Goal: Information Seeking & Learning: Learn about a topic

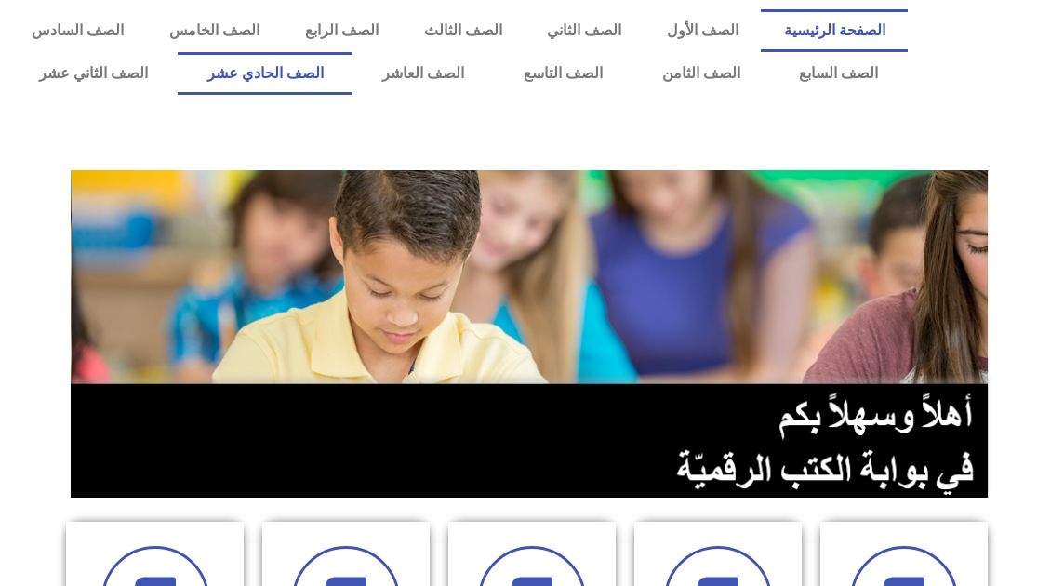
click at [238, 59] on link "الصف الحادي عشر" at bounding box center [266, 73] width 176 height 43
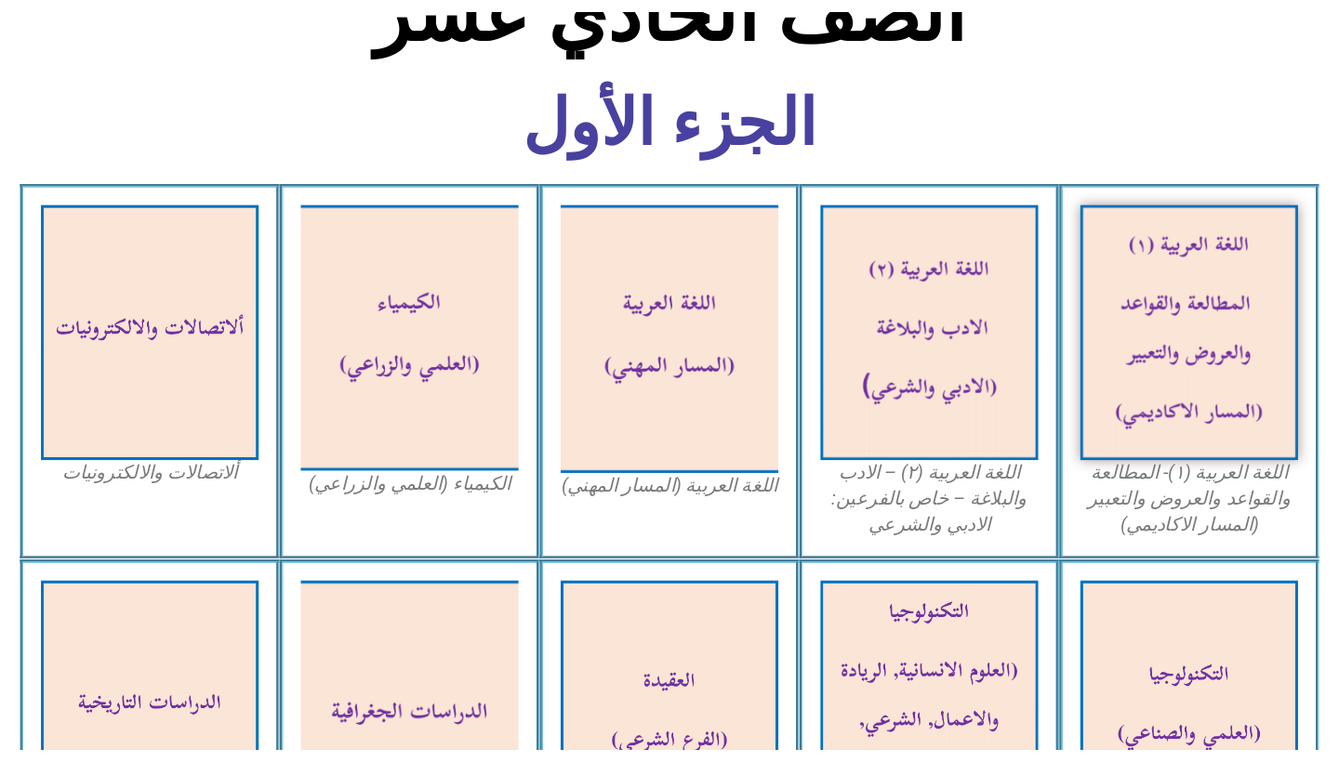
scroll to position [482, 0]
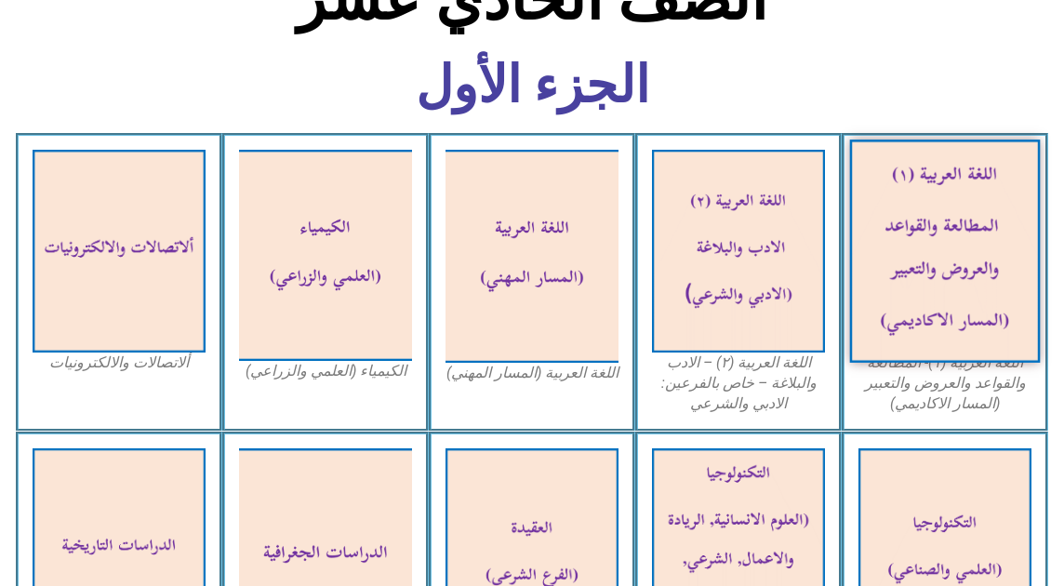
click at [926, 278] on img at bounding box center [945, 250] width 191 height 223
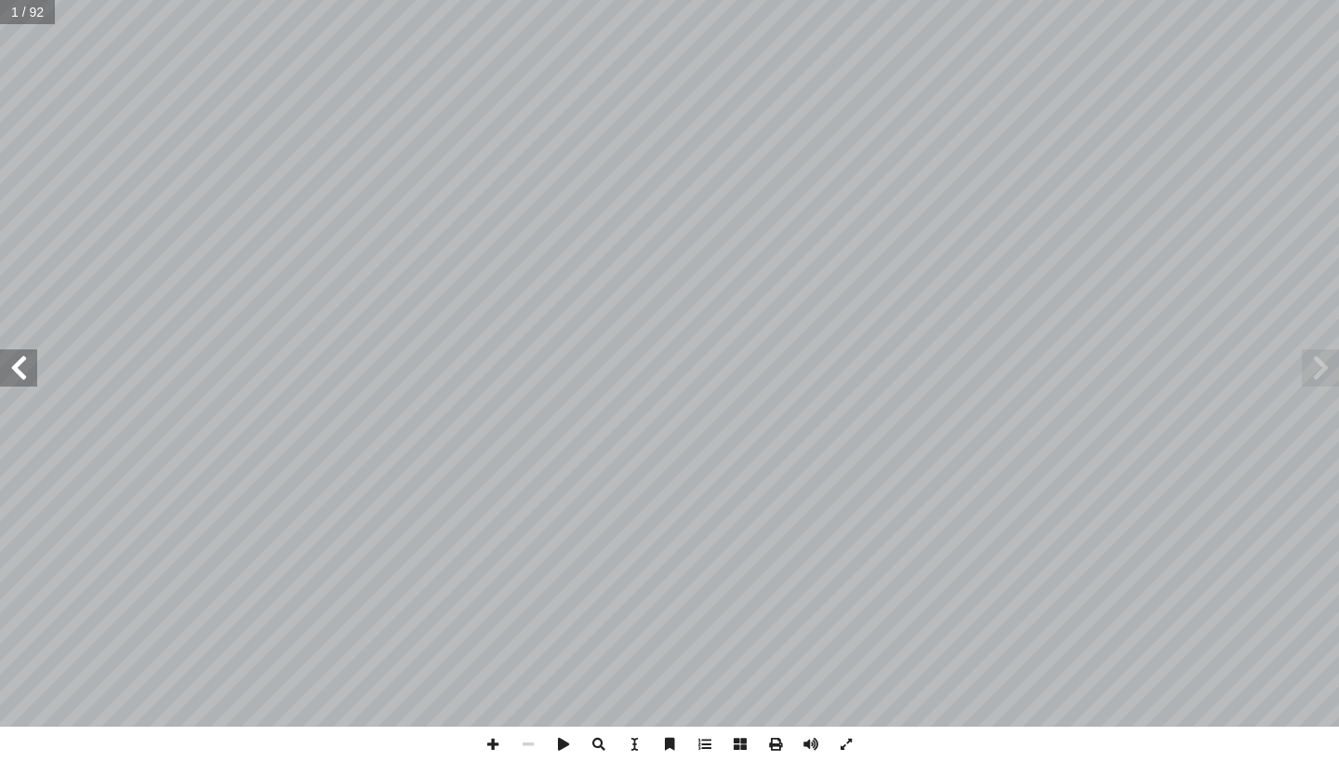
click at [8, 360] on span at bounding box center [18, 368] width 37 height 37
click at [8, 363] on span at bounding box center [18, 368] width 37 height 37
click at [707, 585] on span at bounding box center [704, 744] width 35 height 35
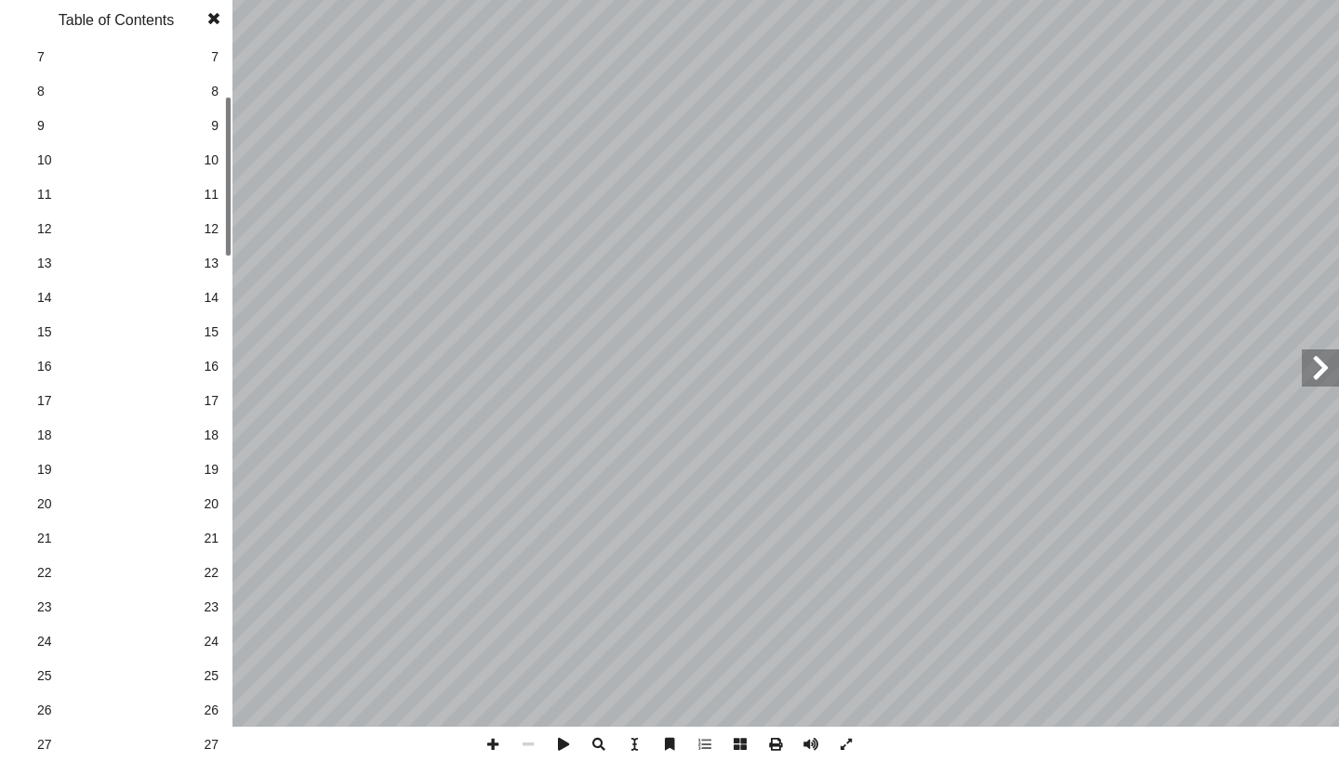
click at [212, 585] on span "27" at bounding box center [211, 745] width 15 height 20
click at [214, 20] on span at bounding box center [213, 18] width 33 height 37
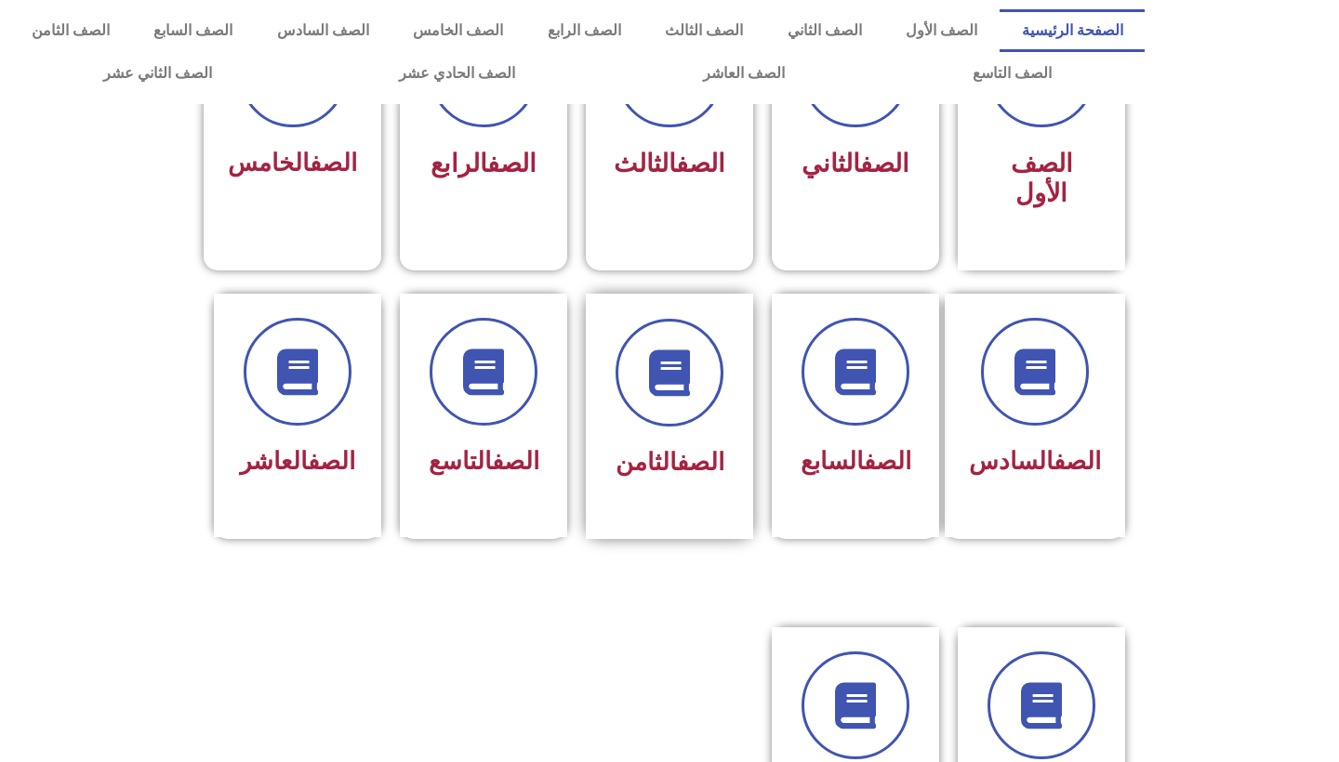
scroll to position [534, 0]
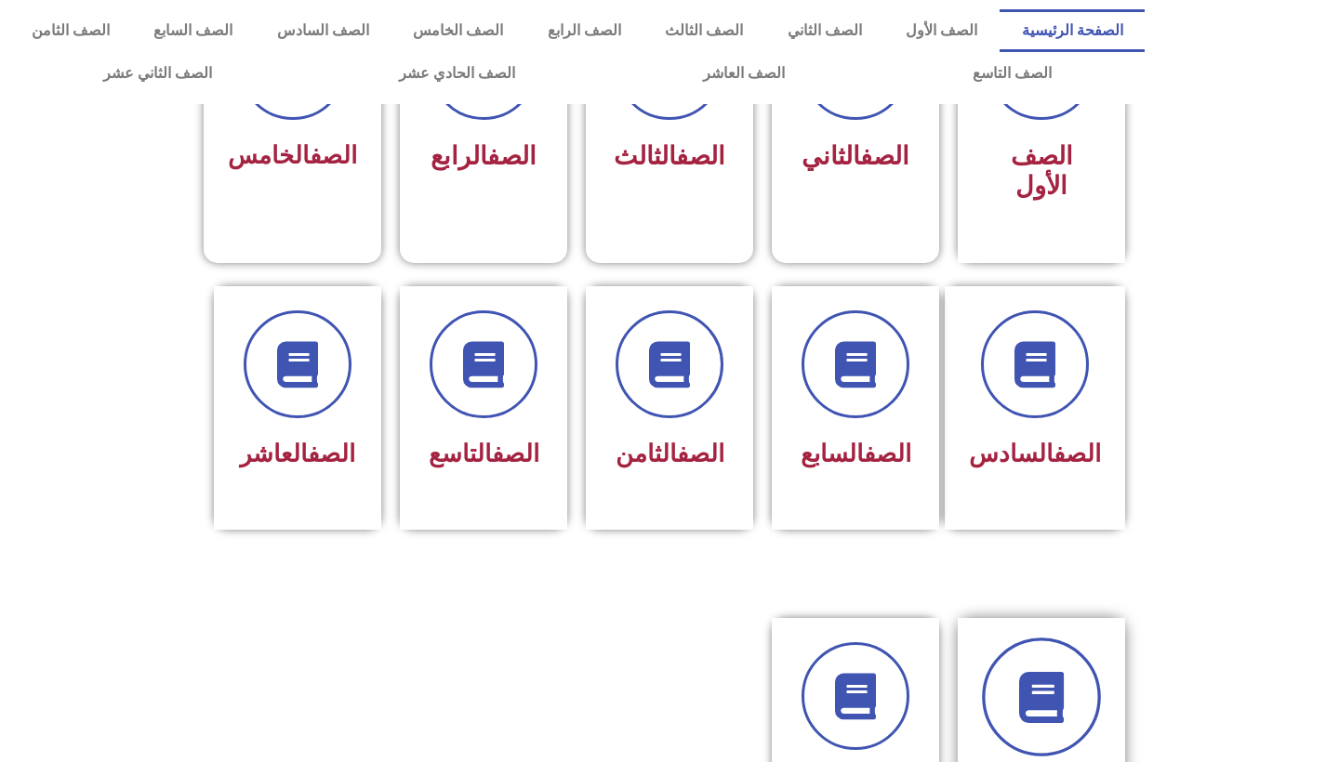
click at [1027, 687] on link at bounding box center [1041, 697] width 119 height 119
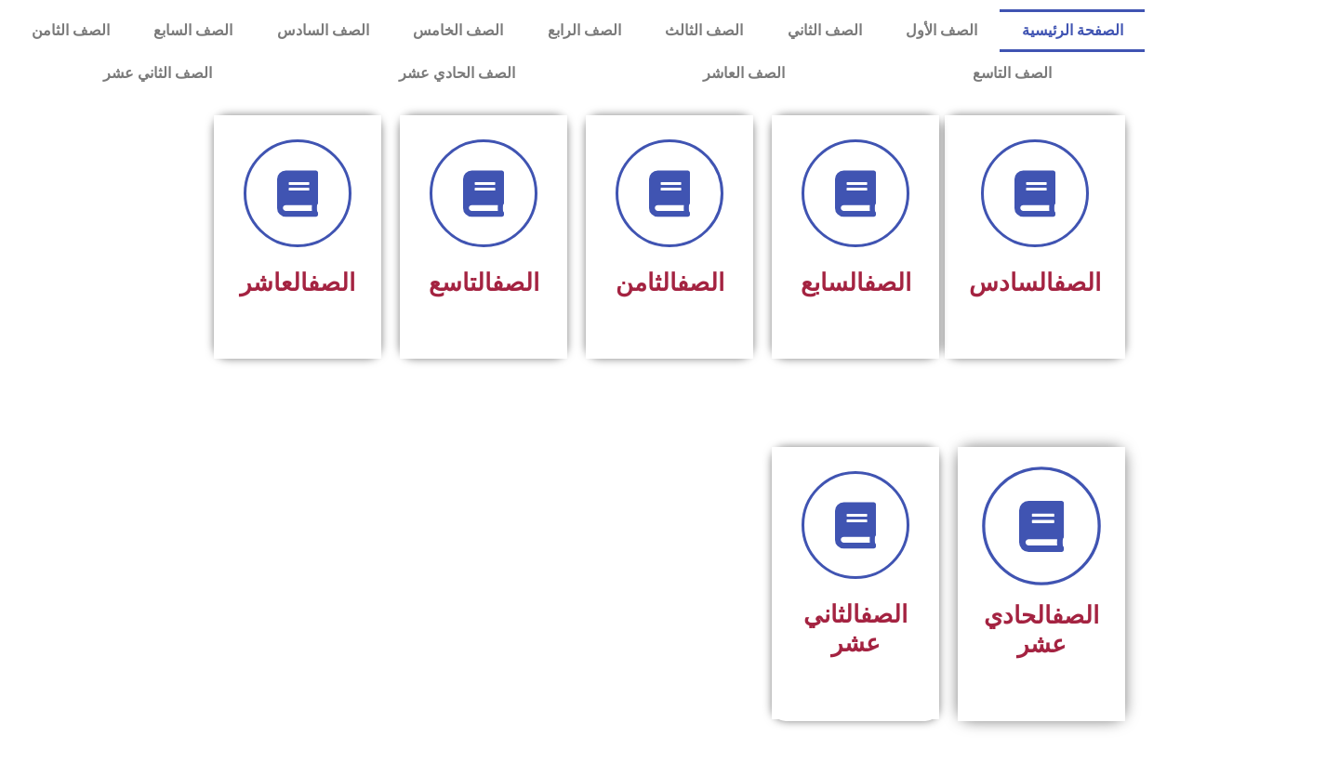
scroll to position [706, 0]
click at [1083, 562] on link at bounding box center [1041, 525] width 119 height 119
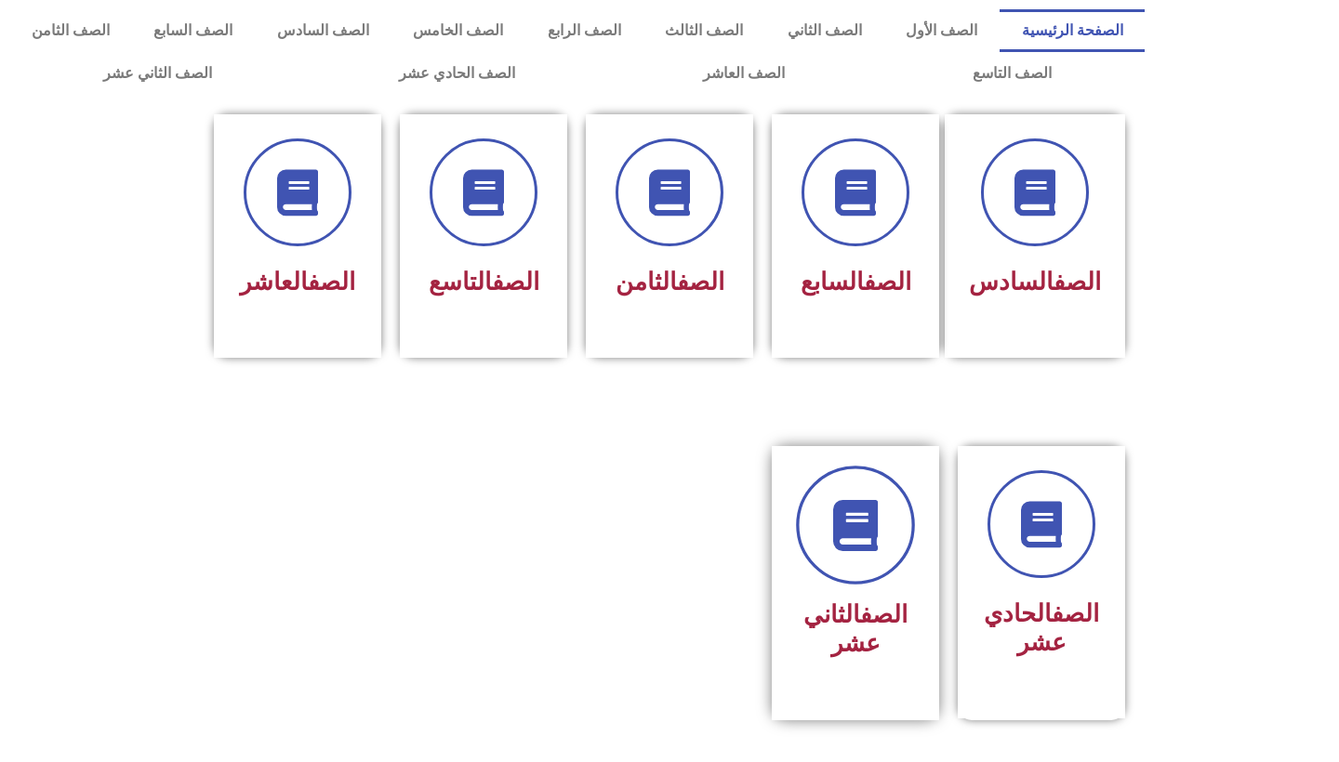
click at [862, 585] on link at bounding box center [855, 525] width 119 height 119
click at [1017, 615] on div "الصف الحادي عشر" at bounding box center [1041, 569] width 117 height 196
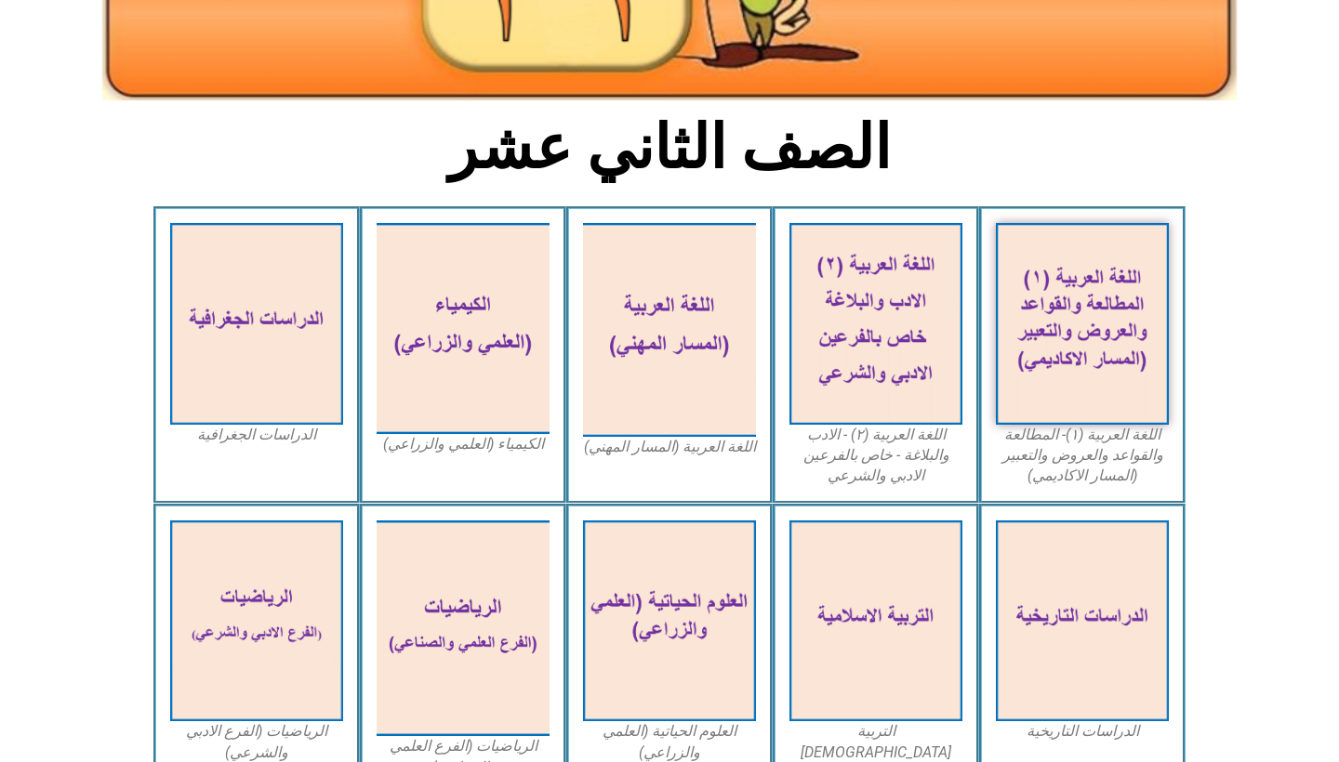
scroll to position [384, 0]
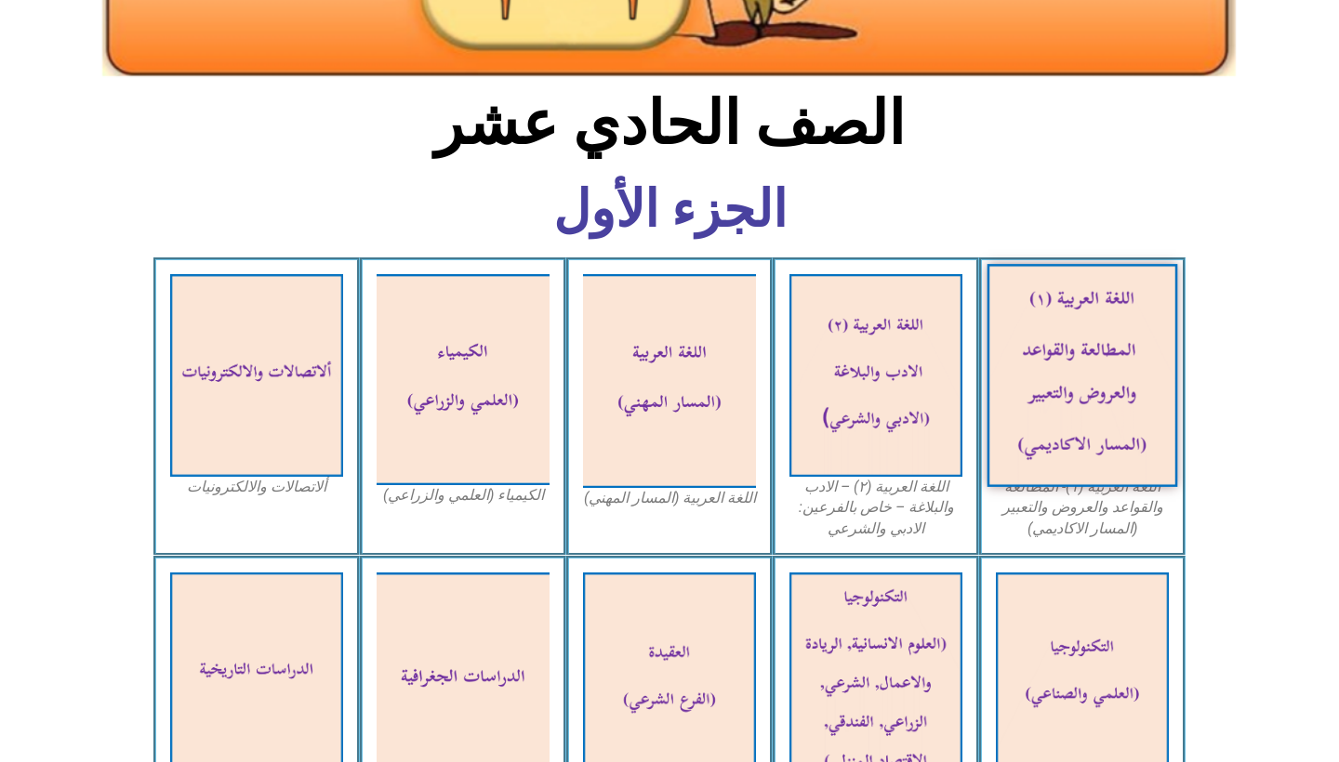
scroll to position [397, 0]
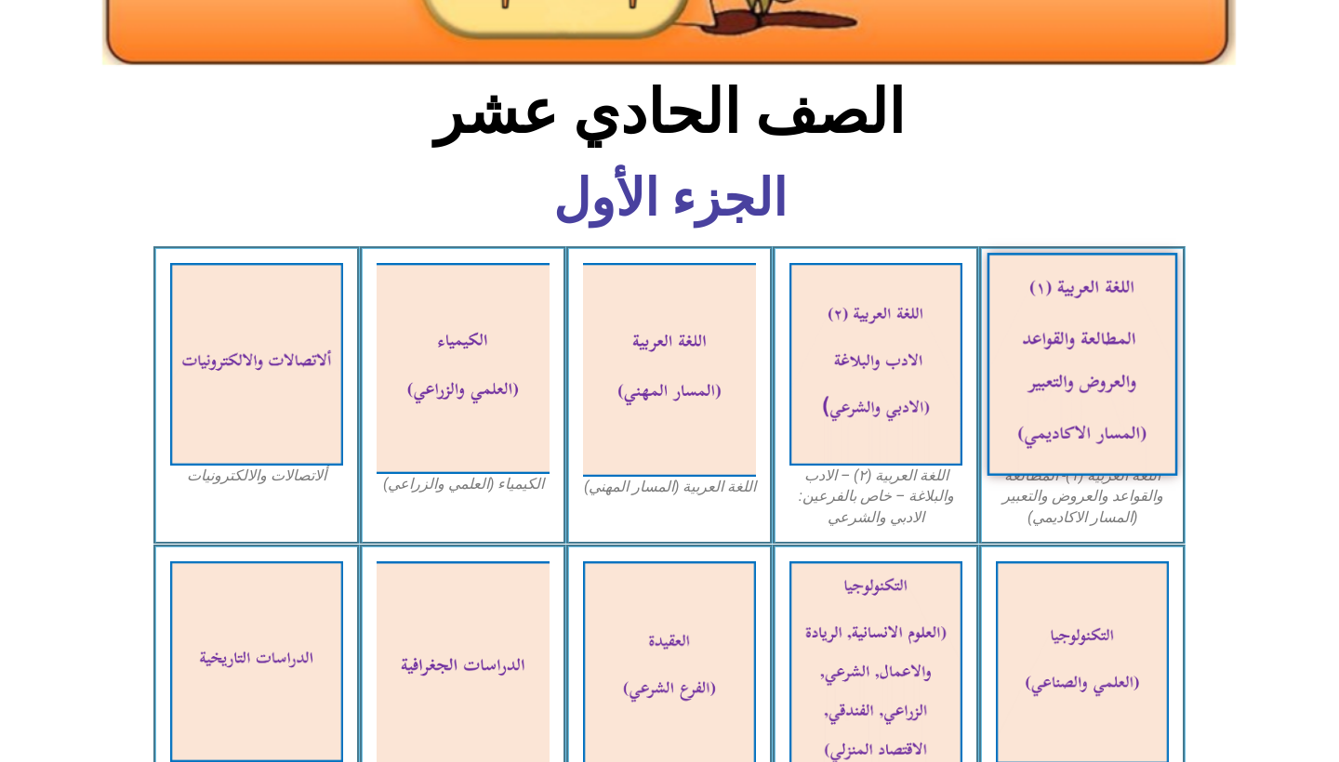
click at [1109, 403] on img at bounding box center [1082, 364] width 191 height 223
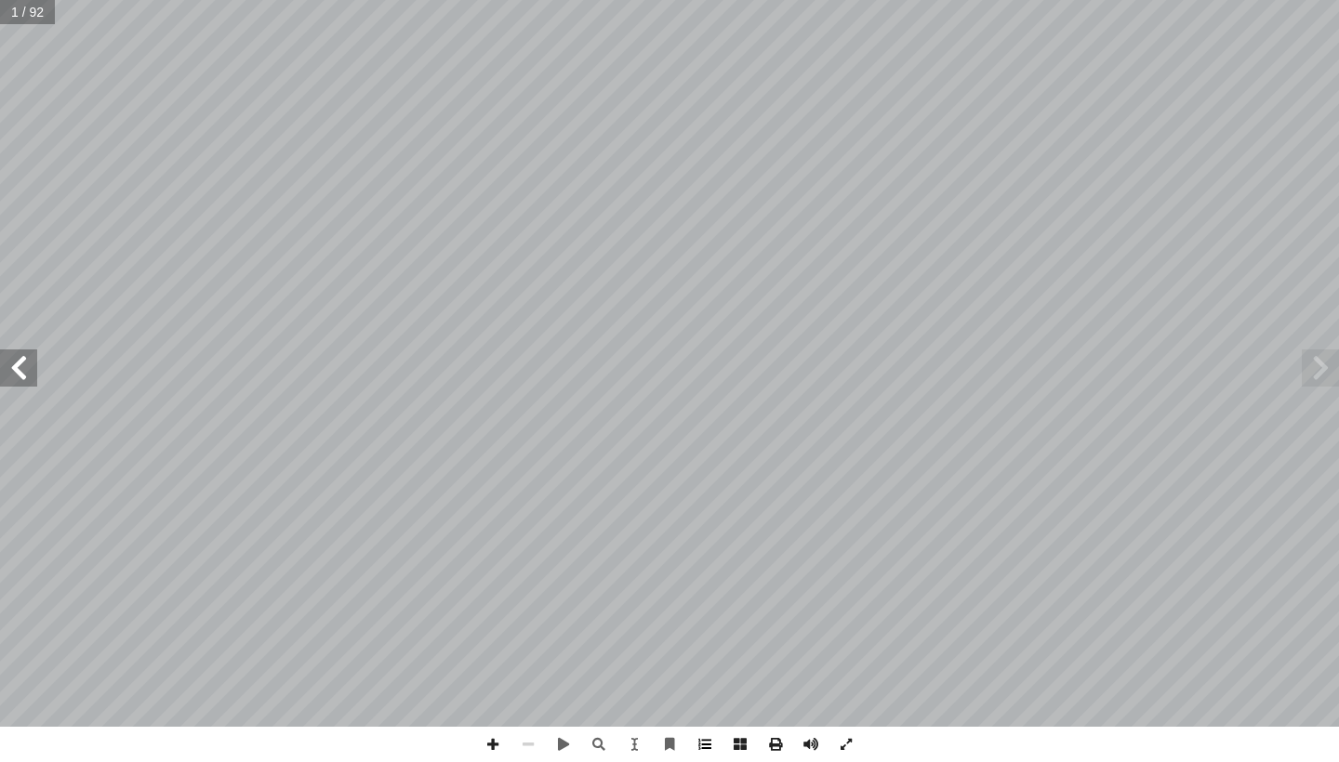
click at [703, 752] on span at bounding box center [704, 744] width 35 height 35
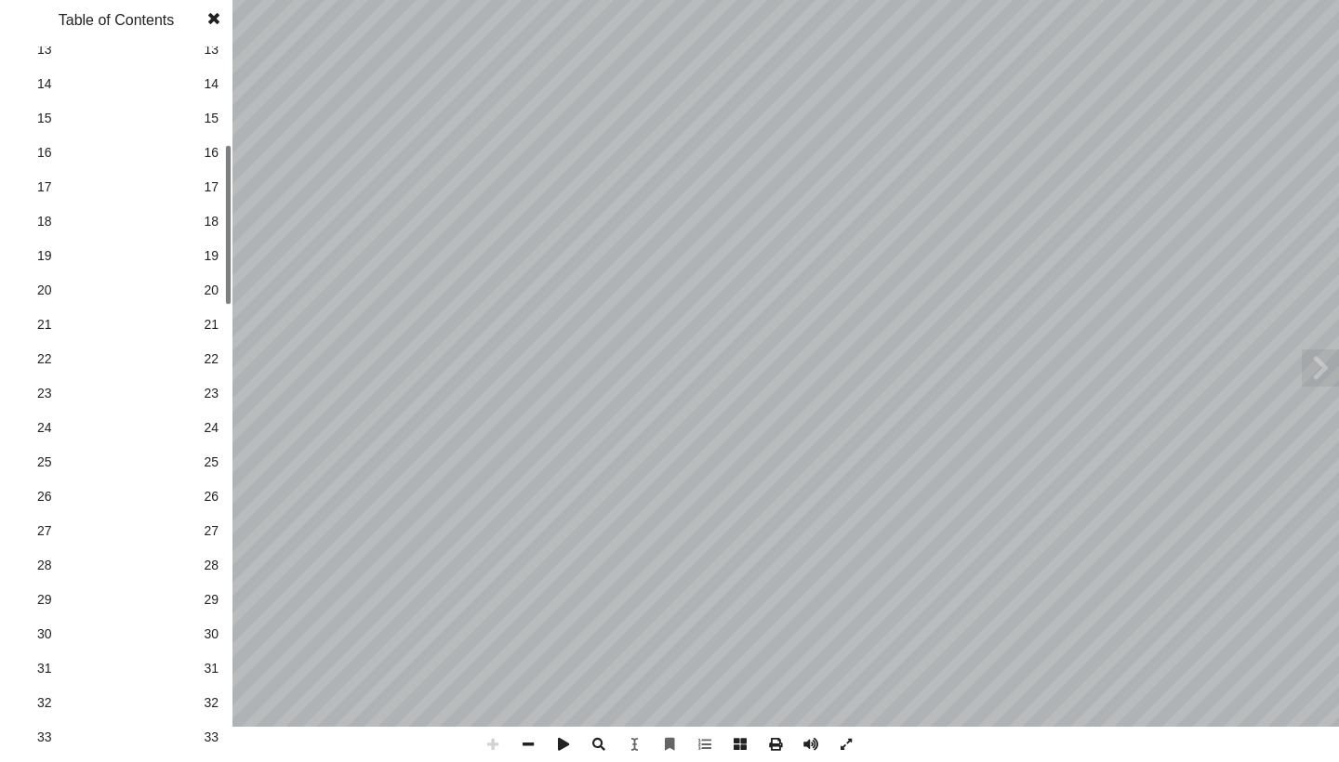
click at [214, 634] on span "30" at bounding box center [211, 635] width 15 height 20
click at [211, 19] on span at bounding box center [213, 18] width 33 height 37
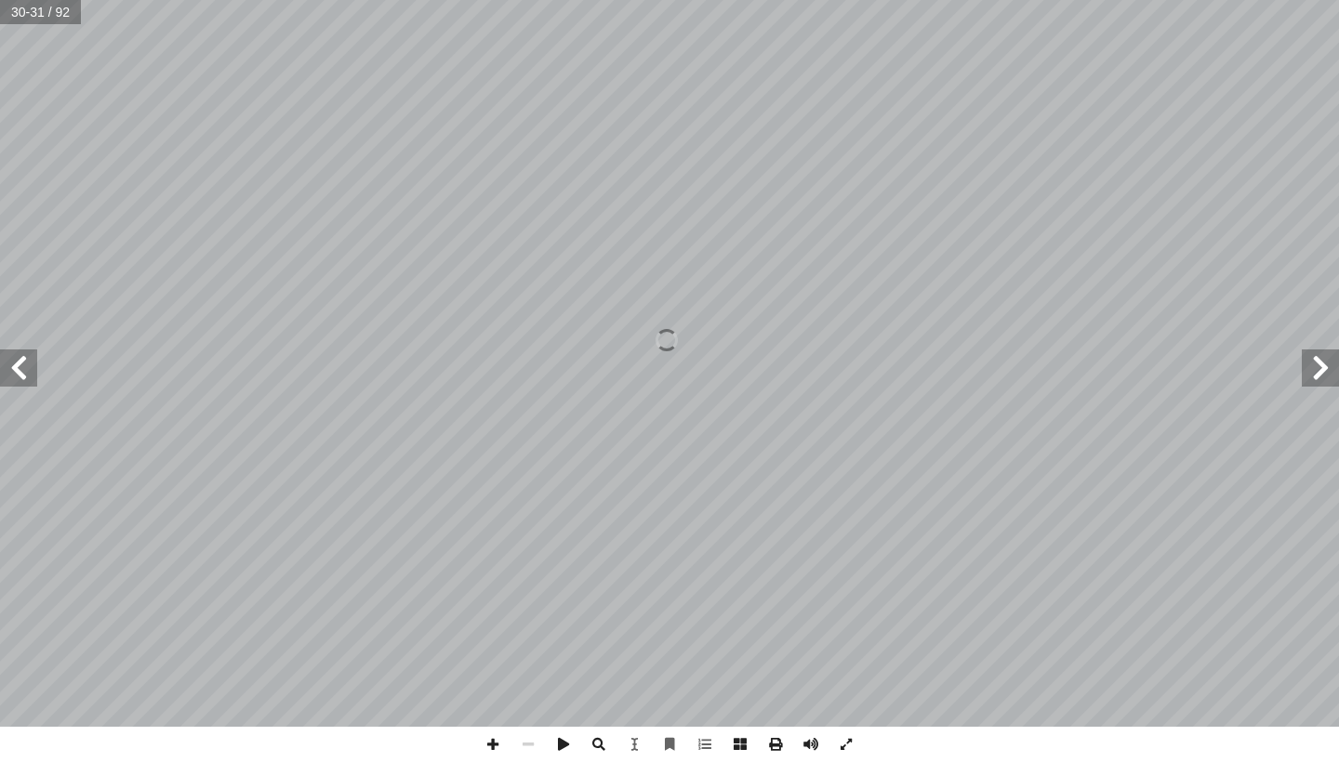
click at [9, 378] on span at bounding box center [18, 368] width 37 height 37
click at [15, 375] on span at bounding box center [18, 368] width 37 height 37
